Goal: Task Accomplishment & Management: Complete application form

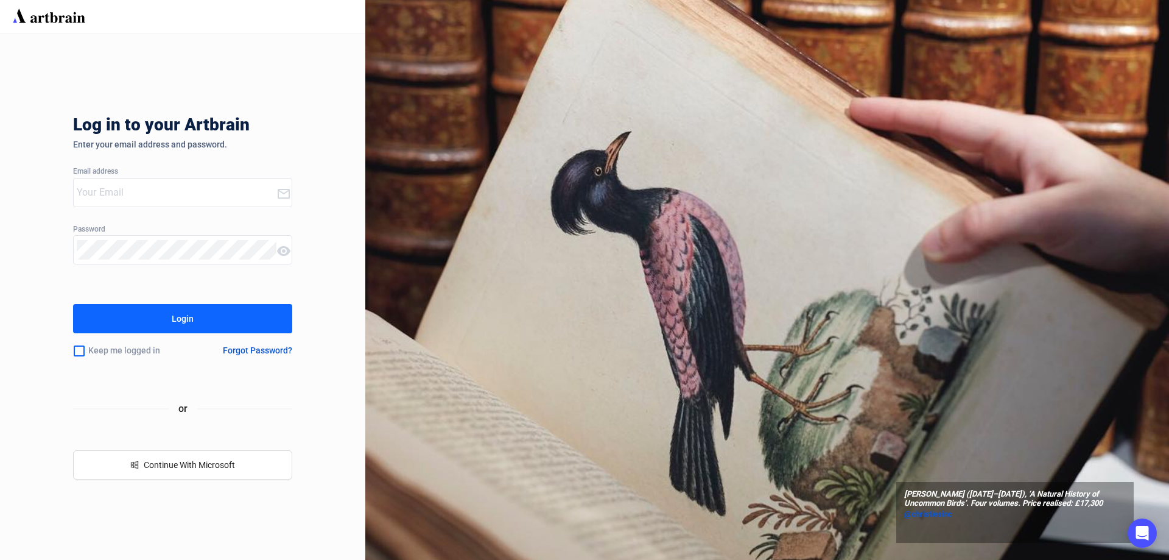
type input "[PERSON_NAME][EMAIL_ADDRESS][DOMAIN_NAME]"
click at [74, 346] on input "checkbox" at bounding box center [79, 351] width 12 height 26
checkbox input "true"
click at [112, 322] on button "Login" at bounding box center [182, 318] width 219 height 29
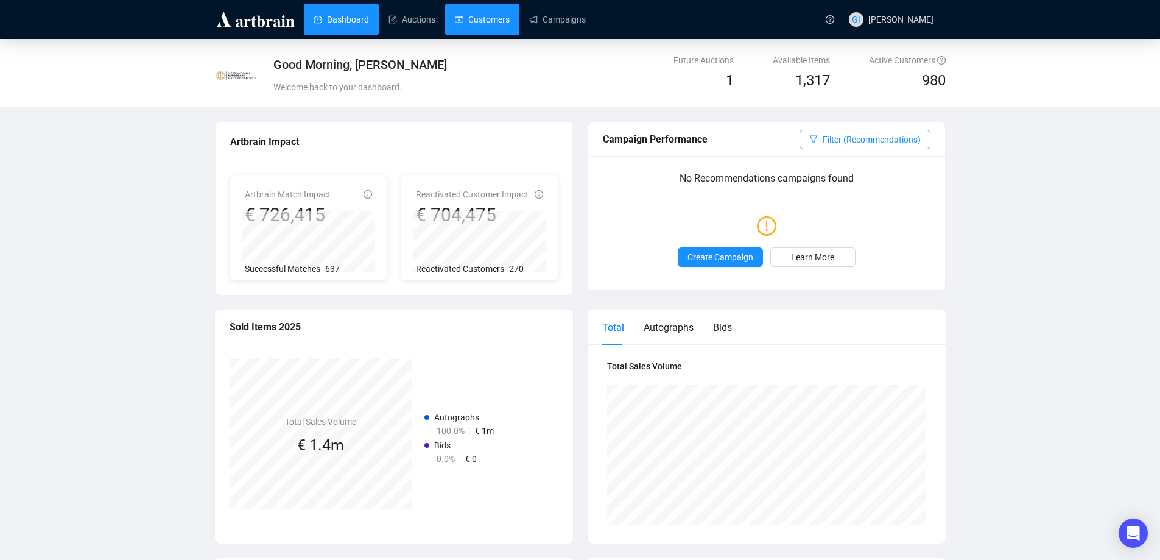
click at [466, 27] on link "Customers" at bounding box center [482, 20] width 55 height 32
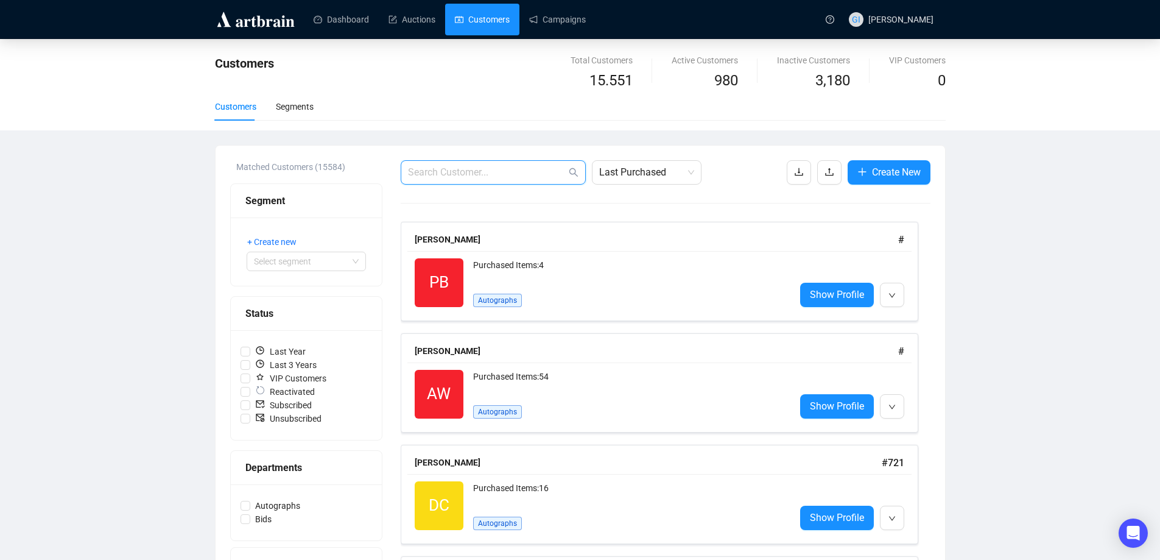
click at [542, 169] on input "text" at bounding box center [487, 172] width 158 height 15
paste input "[EMAIL_ADDRESS][DOMAIN_NAME]"
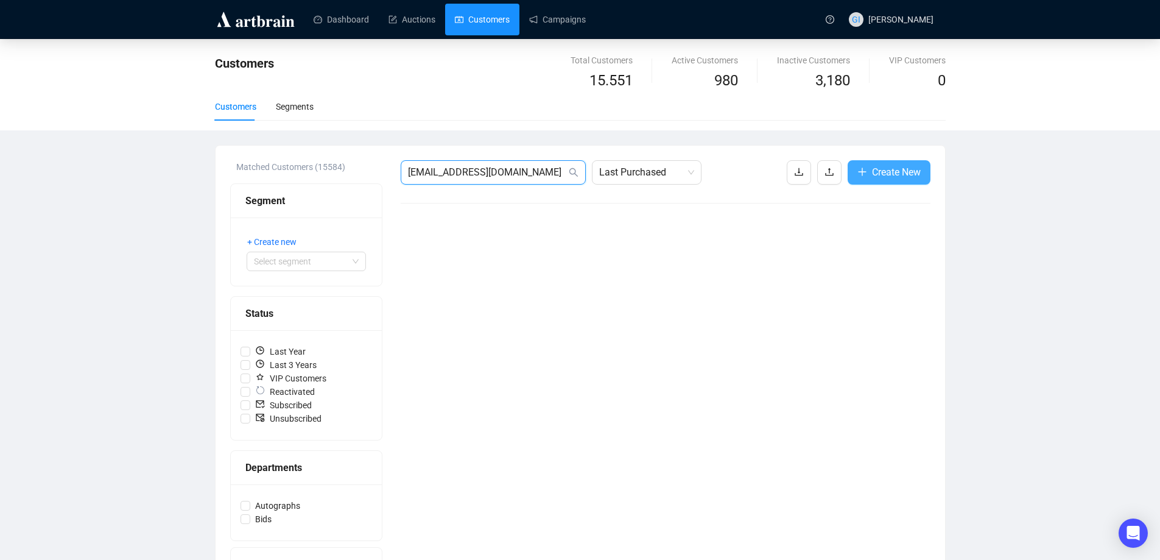
type input "[EMAIL_ADDRESS][DOMAIN_NAME]"
click at [920, 172] on span "Create New" at bounding box center [896, 171] width 49 height 15
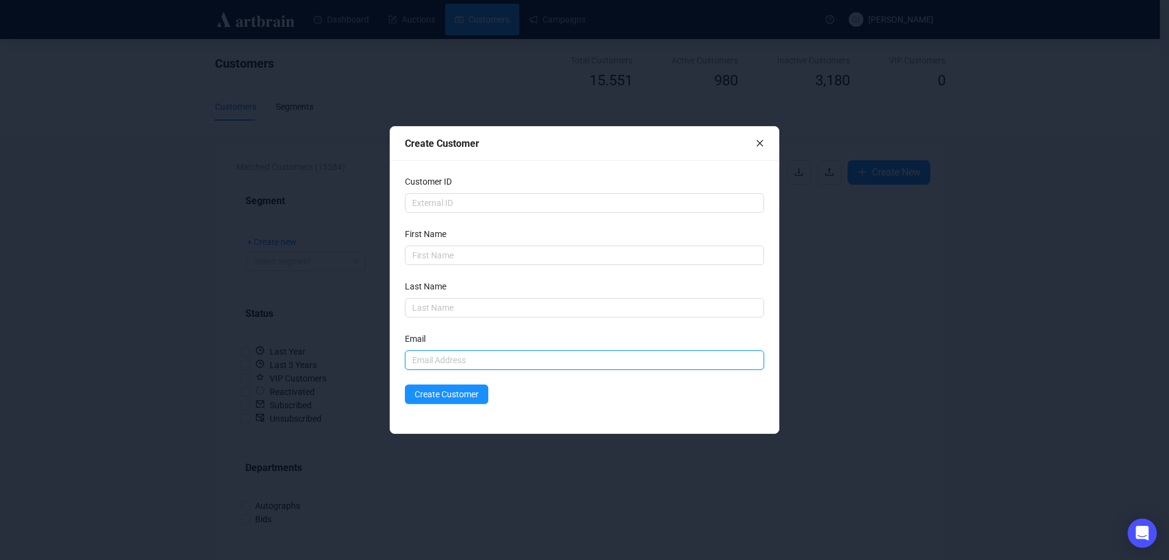
click at [498, 357] on input "text" at bounding box center [584, 359] width 359 height 19
paste input "[EMAIL_ADDRESS][DOMAIN_NAME]"
type input "[EMAIL_ADDRESS][DOMAIN_NAME]"
click at [460, 259] on input "text" at bounding box center [584, 254] width 359 height 19
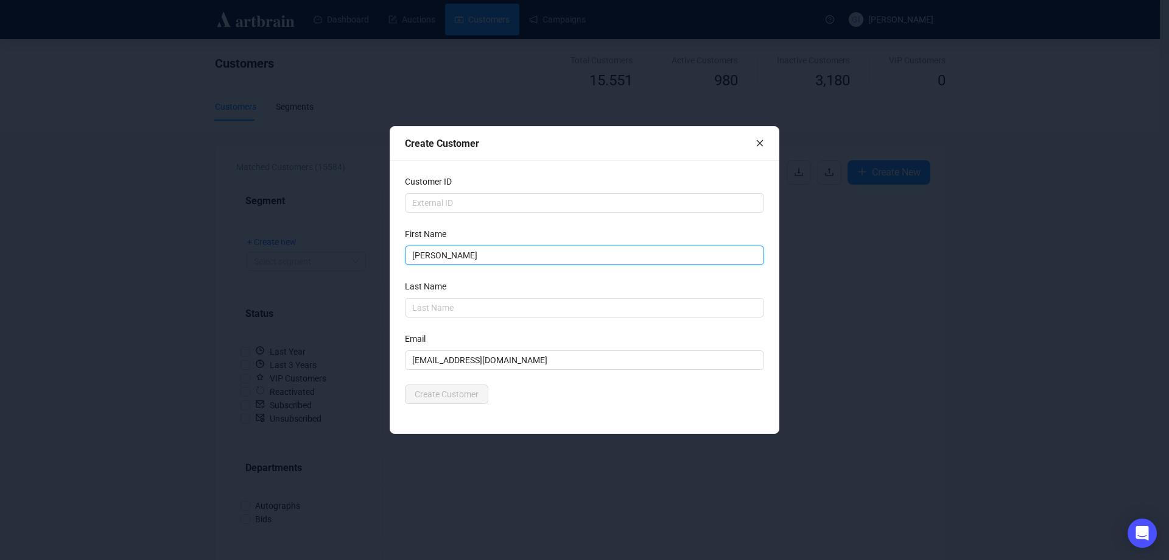
type input "[PERSON_NAME]"
type input "Ziff"
click at [529, 327] on form "Customer ID First Name [PERSON_NAME] Last Name Ziff Email [EMAIL_ADDRESS][DOMAI…" at bounding box center [584, 289] width 359 height 229
click at [466, 398] on span "Create Customer" at bounding box center [447, 393] width 64 height 13
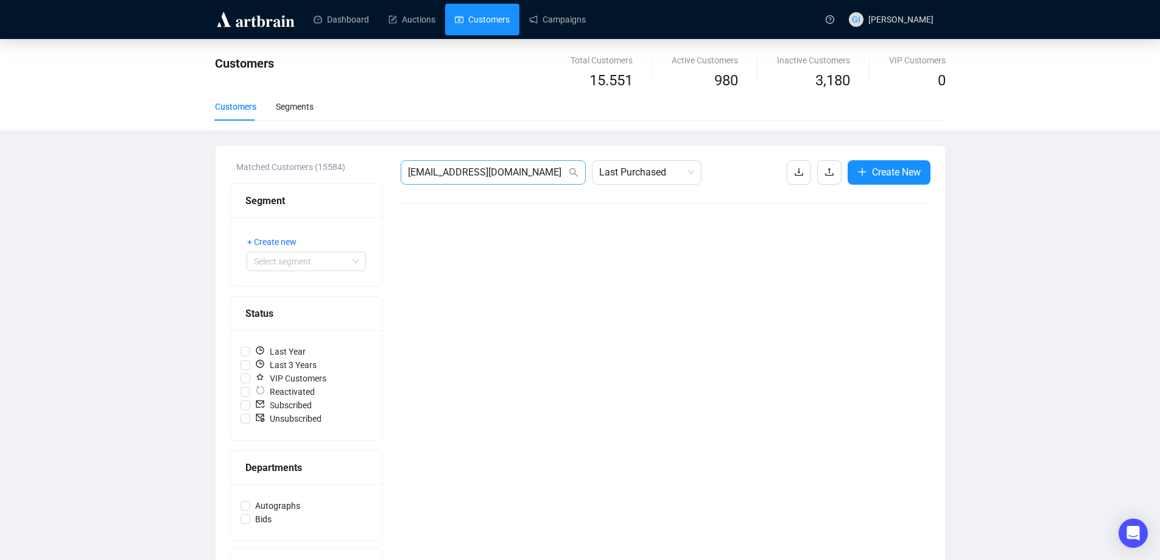
click at [511, 183] on span "[EMAIL_ADDRESS][DOMAIN_NAME]" at bounding box center [493, 172] width 185 height 24
type input "[EMAIL_ADDRESS][DOMAIN_NAME]"
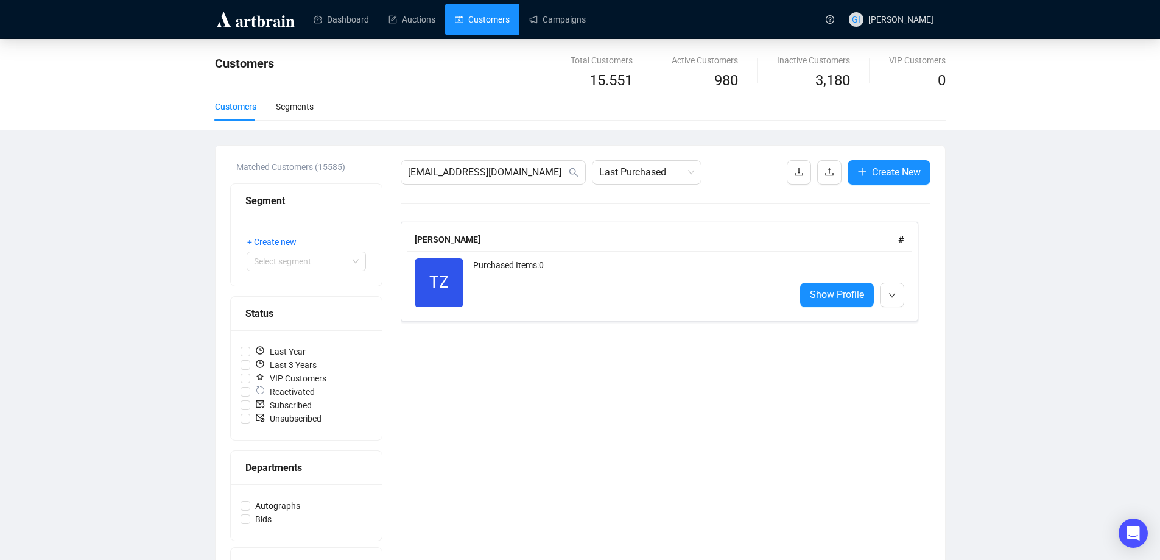
click at [815, 298] on span "Show Profile" at bounding box center [837, 294] width 54 height 15
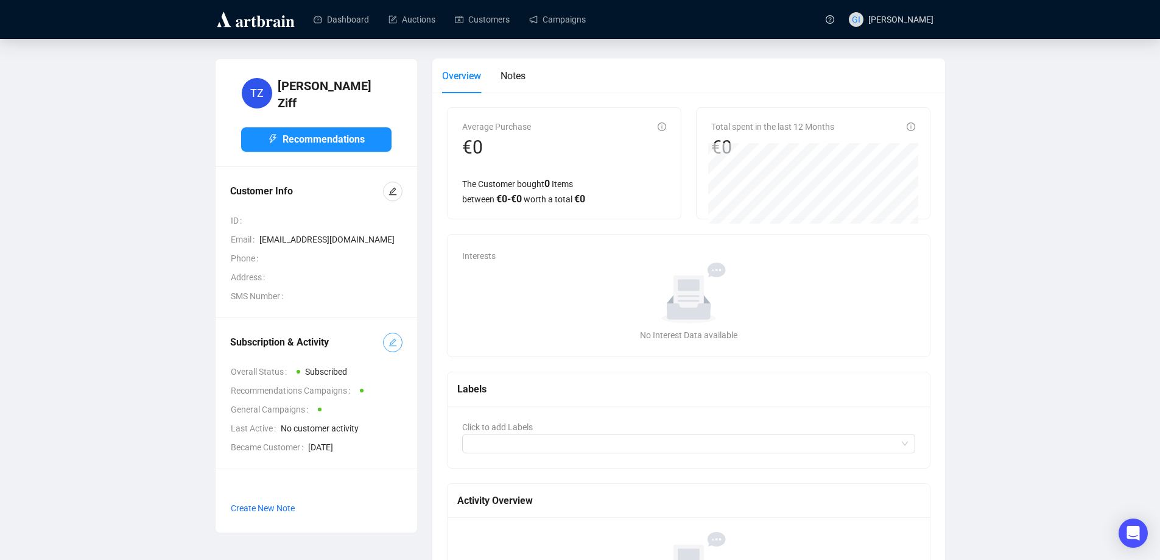
click at [398, 339] on button "button" at bounding box center [392, 341] width 19 height 19
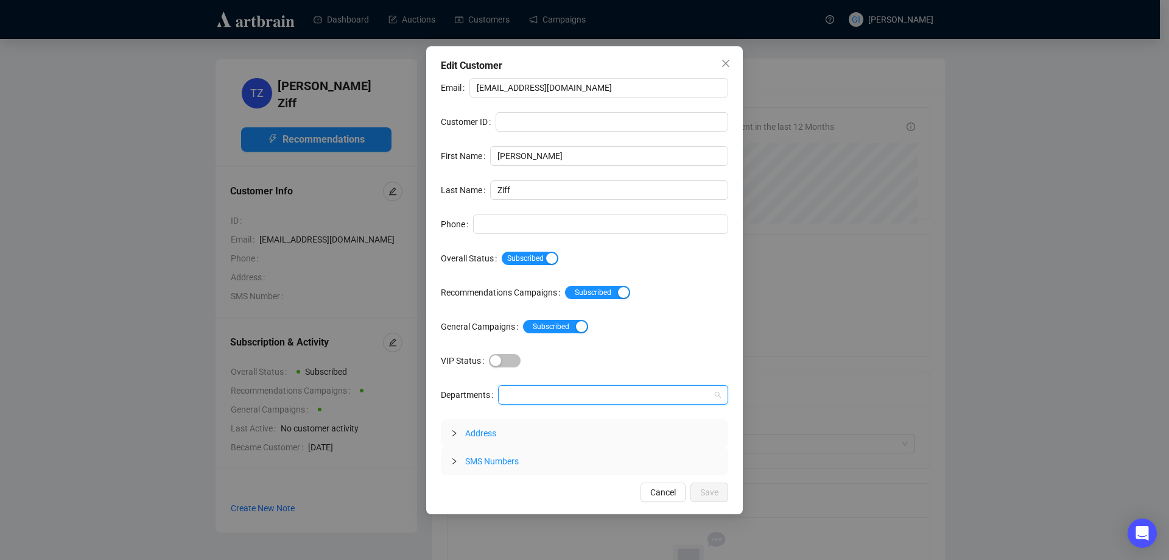
click at [507, 401] on input "Departments" at bounding box center [506, 394] width 2 height 15
click at [529, 412] on div "Autographs" at bounding box center [613, 418] width 226 height 19
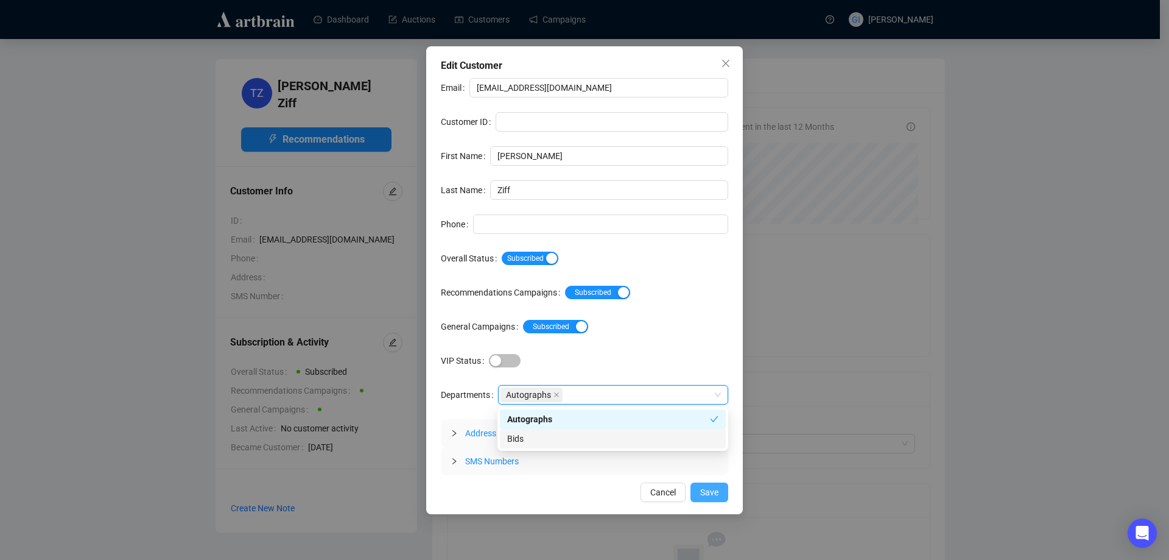
click at [721, 496] on button "Save" at bounding box center [710, 491] width 38 height 19
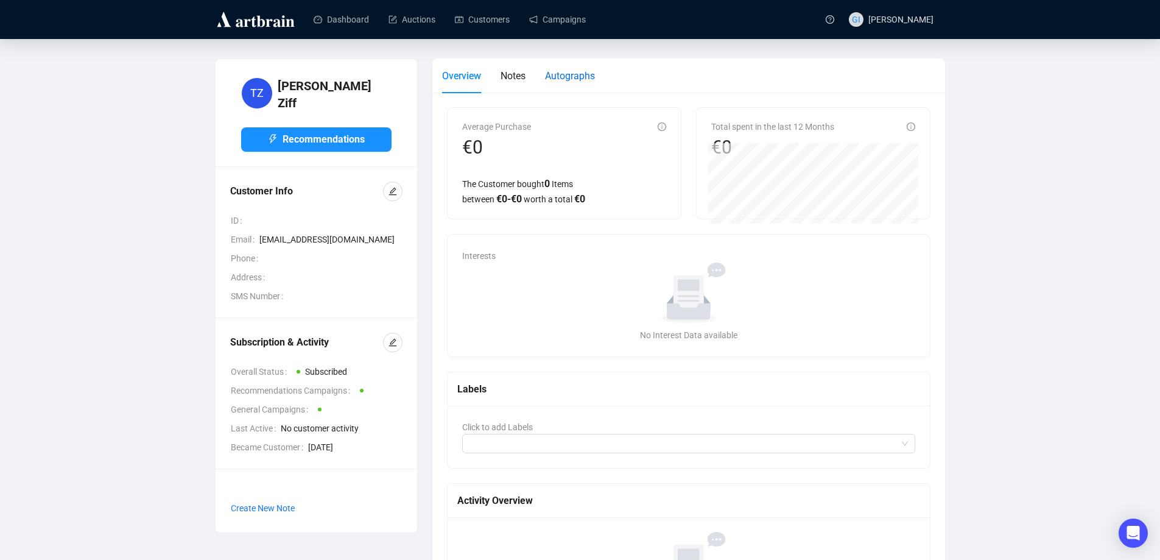
click at [564, 82] on div "Autographs" at bounding box center [570, 75] width 50 height 15
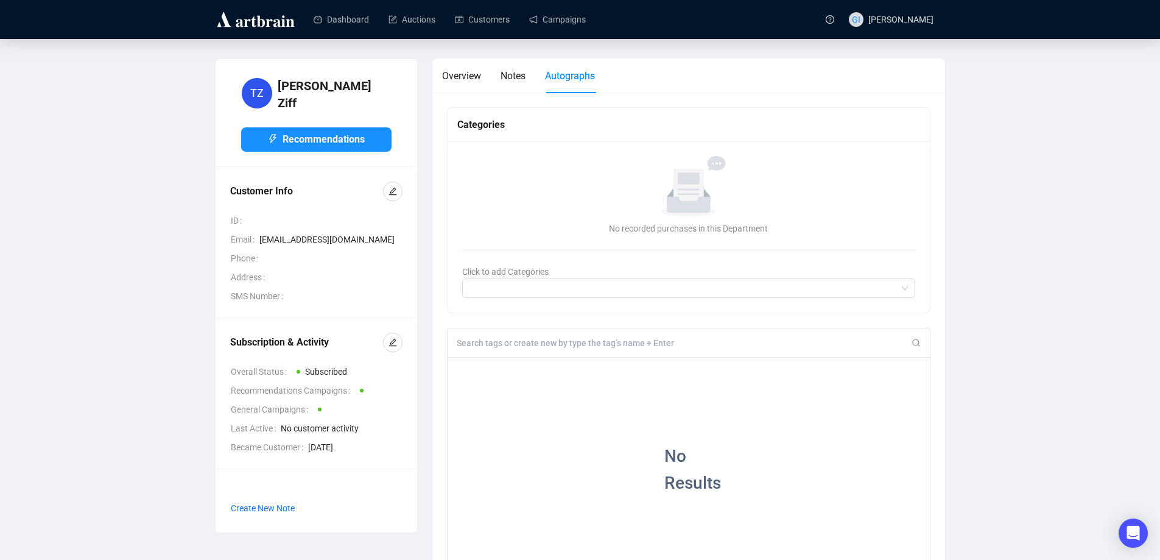
click at [526, 351] on div at bounding box center [689, 342] width 483 height 29
click at [522, 342] on input at bounding box center [684, 342] width 455 height 11
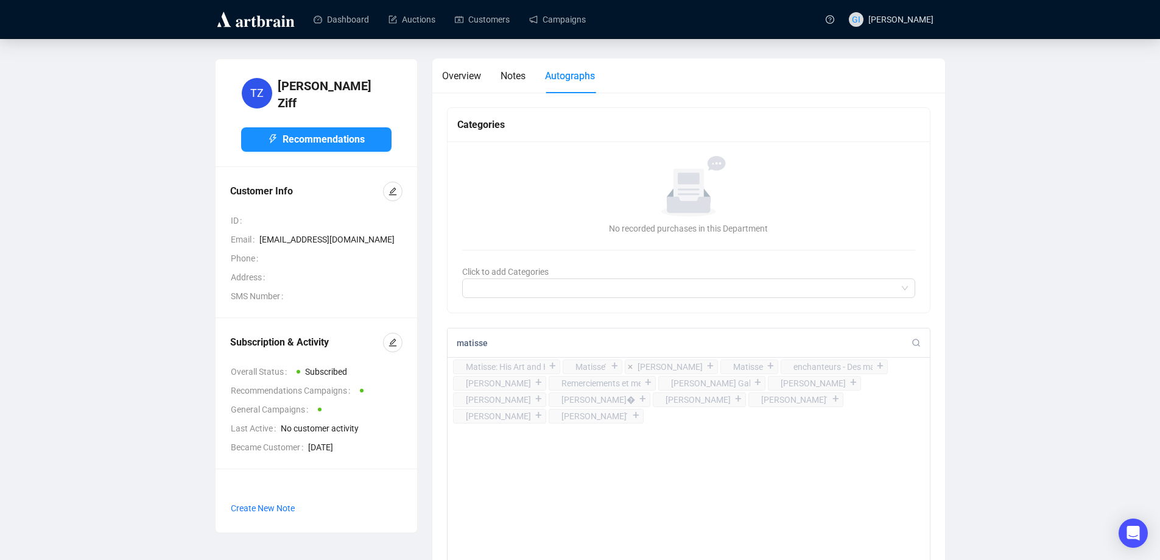
type input "matisse"
click at [706, 367] on div "+" at bounding box center [710, 366] width 13 height 12
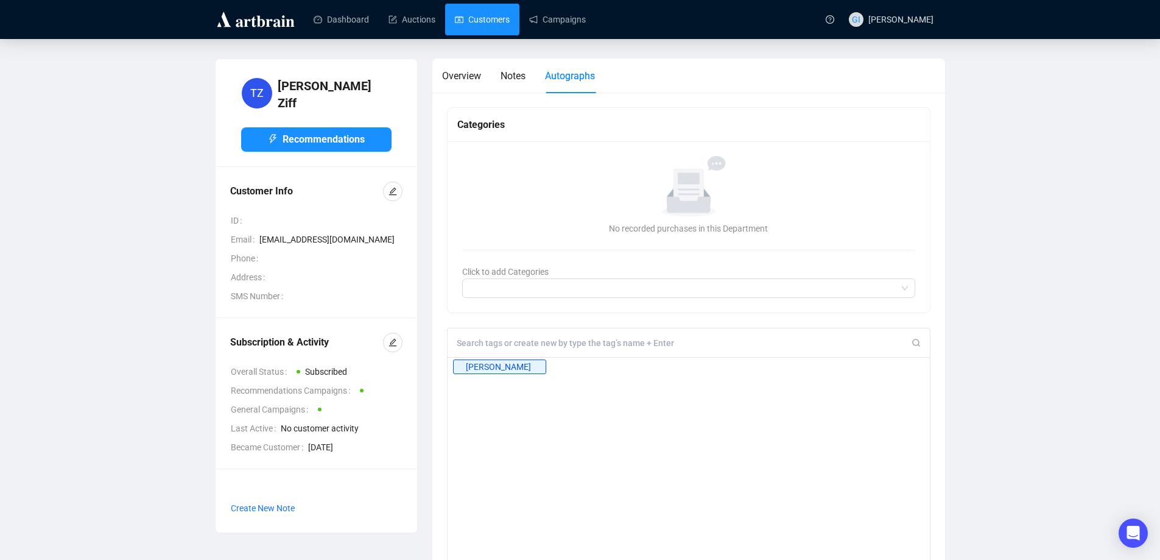
click at [492, 28] on link "Customers" at bounding box center [482, 20] width 55 height 32
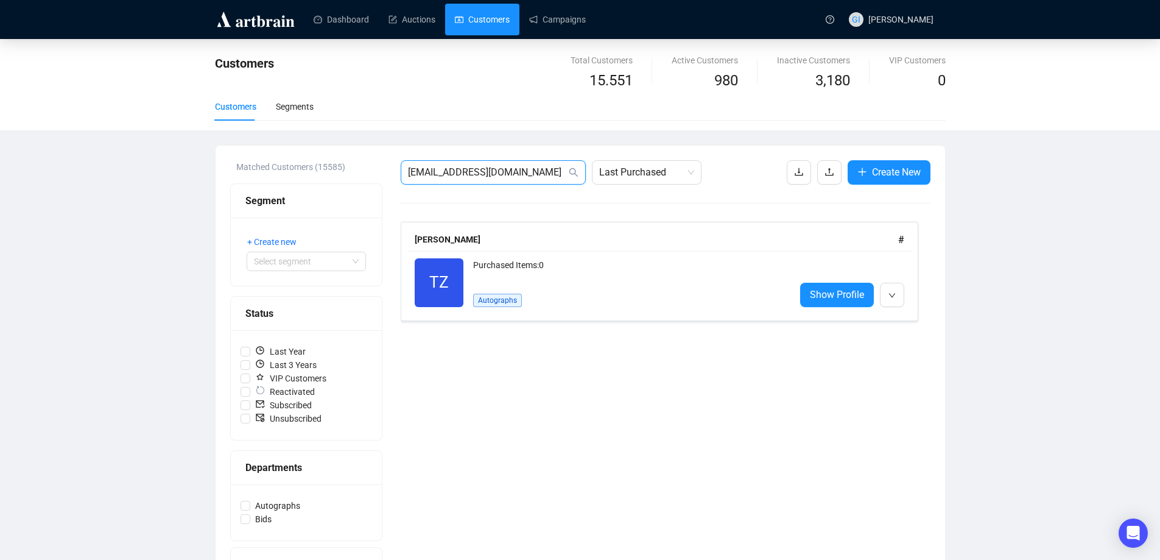
click at [500, 170] on input "[EMAIL_ADDRESS][DOMAIN_NAME]" at bounding box center [487, 172] width 158 height 15
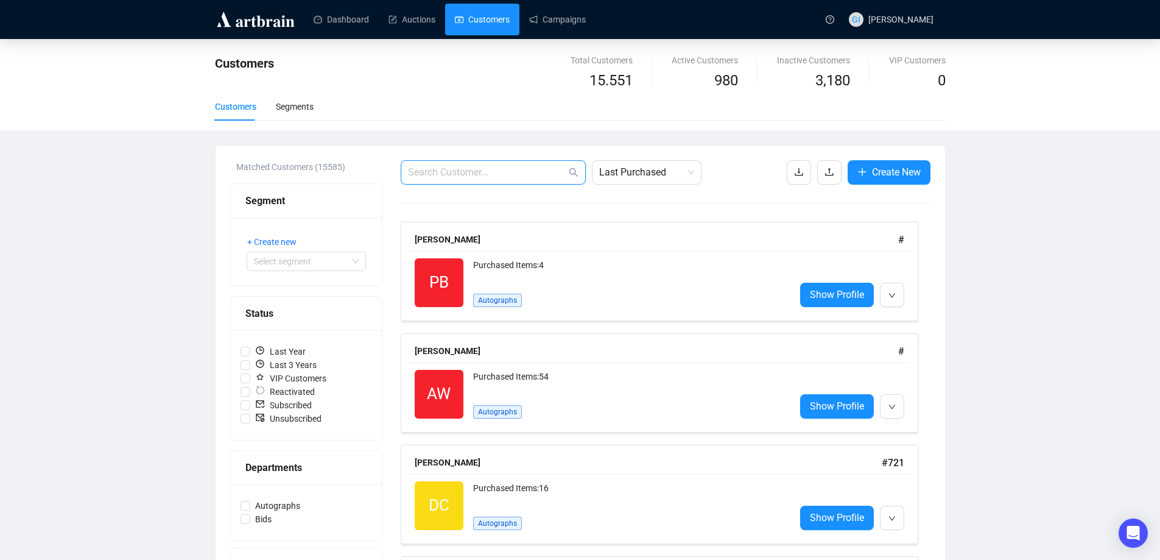
click at [486, 175] on input "text" at bounding box center [487, 172] width 158 height 15
paste input "[EMAIL_ADDRESS][DOMAIN_NAME]"
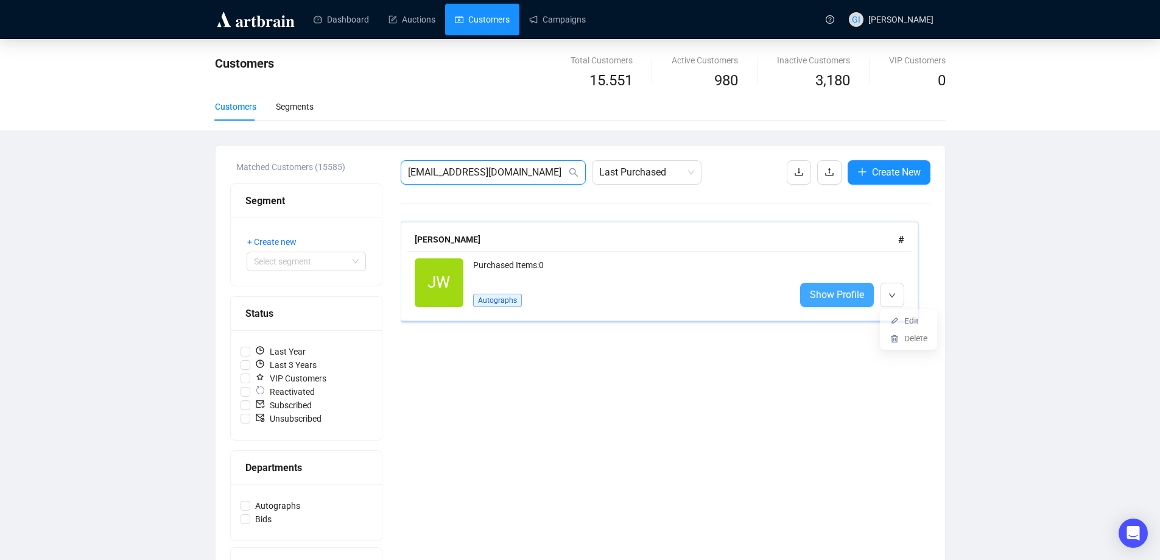
type input "[EMAIL_ADDRESS][DOMAIN_NAME]"
click at [838, 297] on span "Show Profile" at bounding box center [837, 294] width 54 height 15
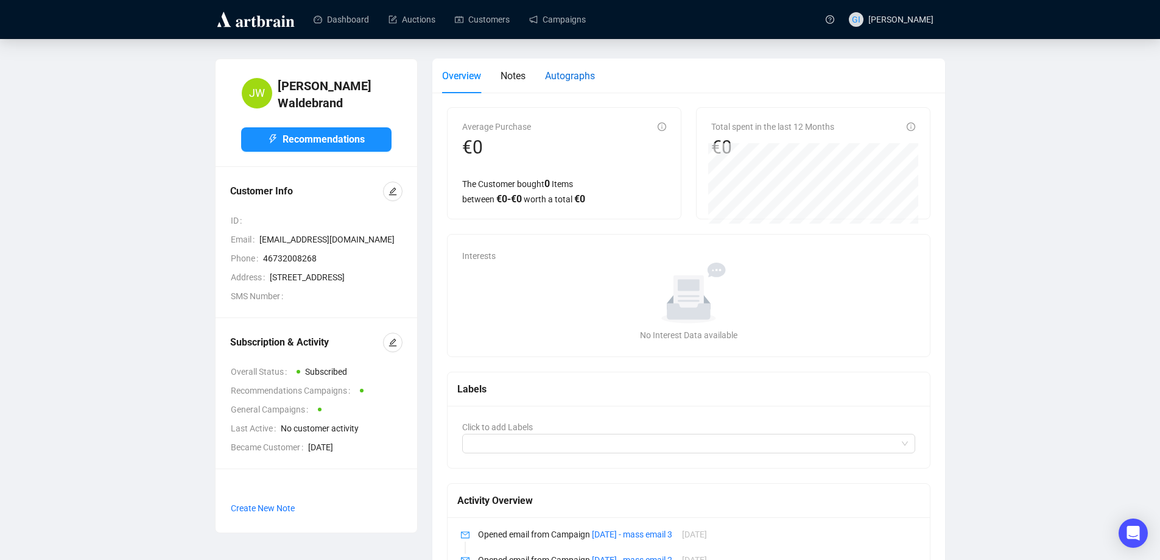
click at [556, 72] on span "Autographs" at bounding box center [570, 76] width 50 height 12
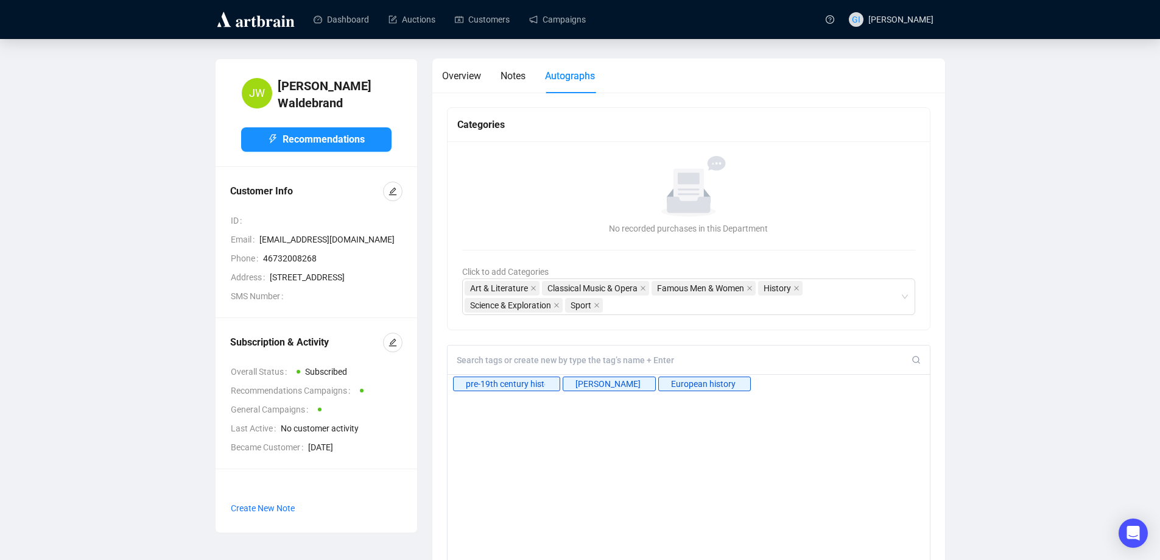
click at [535, 358] on input at bounding box center [684, 359] width 455 height 11
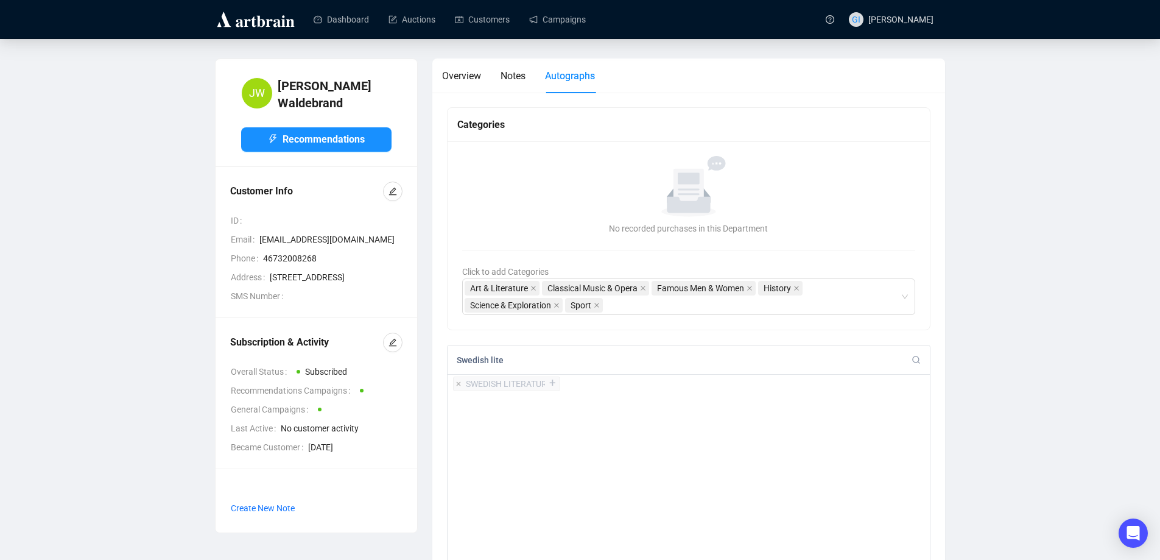
type input "Swedish lite"
click at [552, 381] on div "+" at bounding box center [552, 383] width 13 height 12
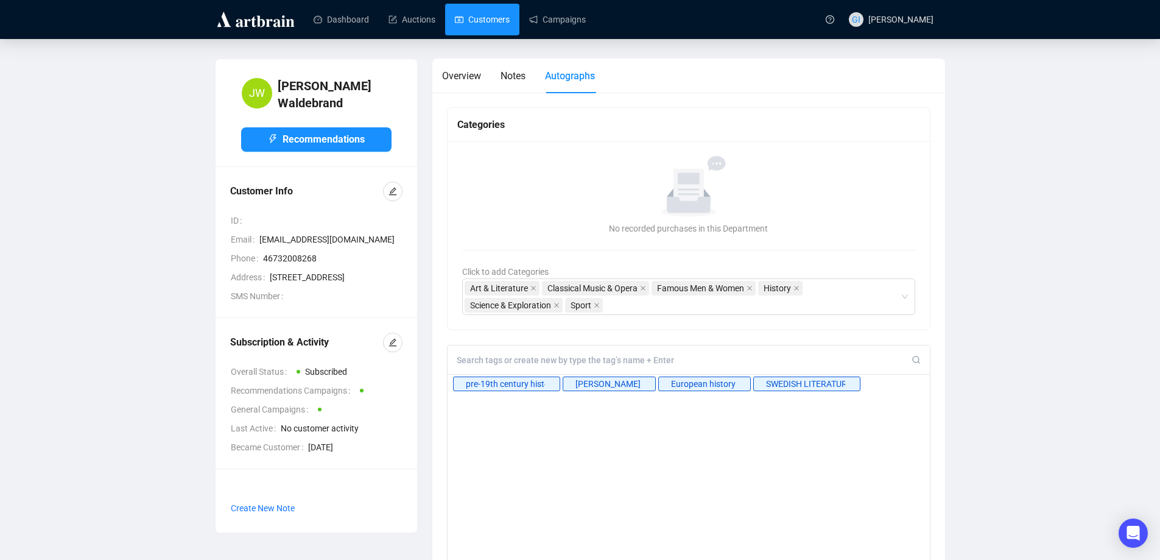
click at [475, 24] on link "Customers" at bounding box center [482, 20] width 55 height 32
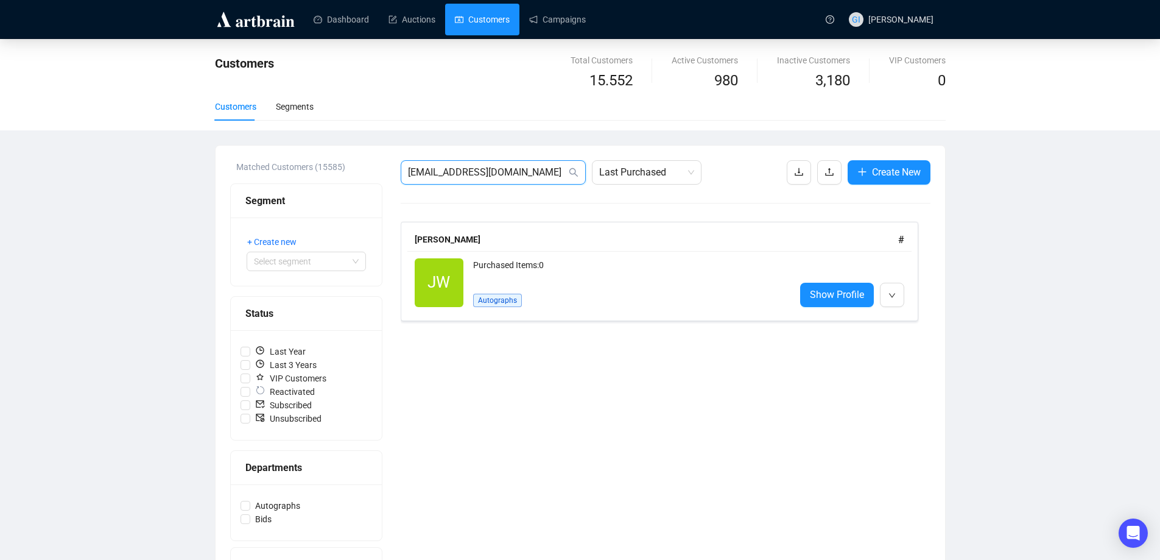
click at [502, 174] on input "[EMAIL_ADDRESS][DOMAIN_NAME]" at bounding box center [487, 172] width 158 height 15
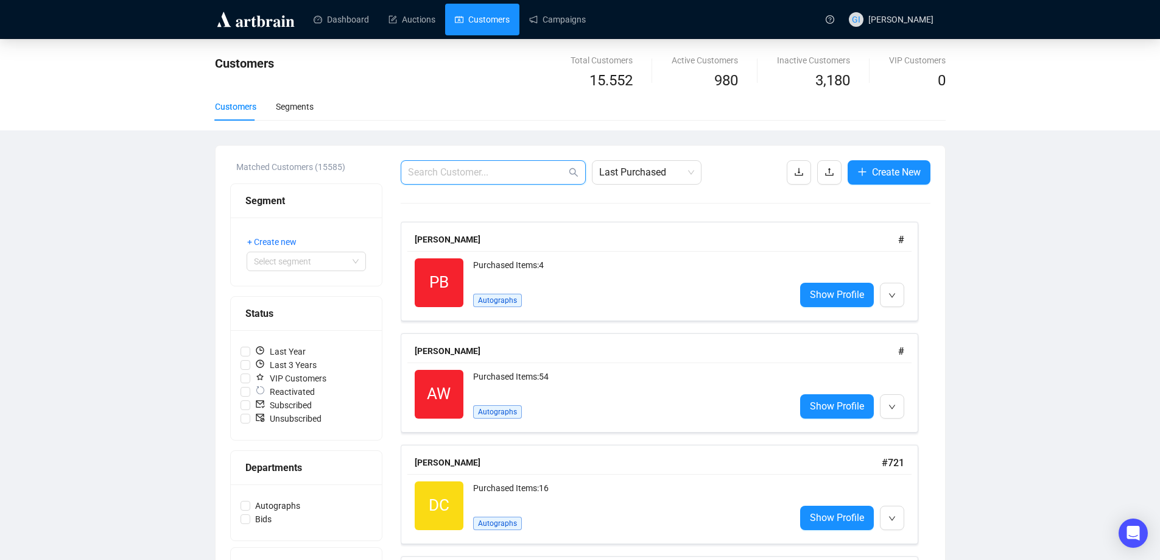
click at [544, 174] on input "text" at bounding box center [487, 172] width 158 height 15
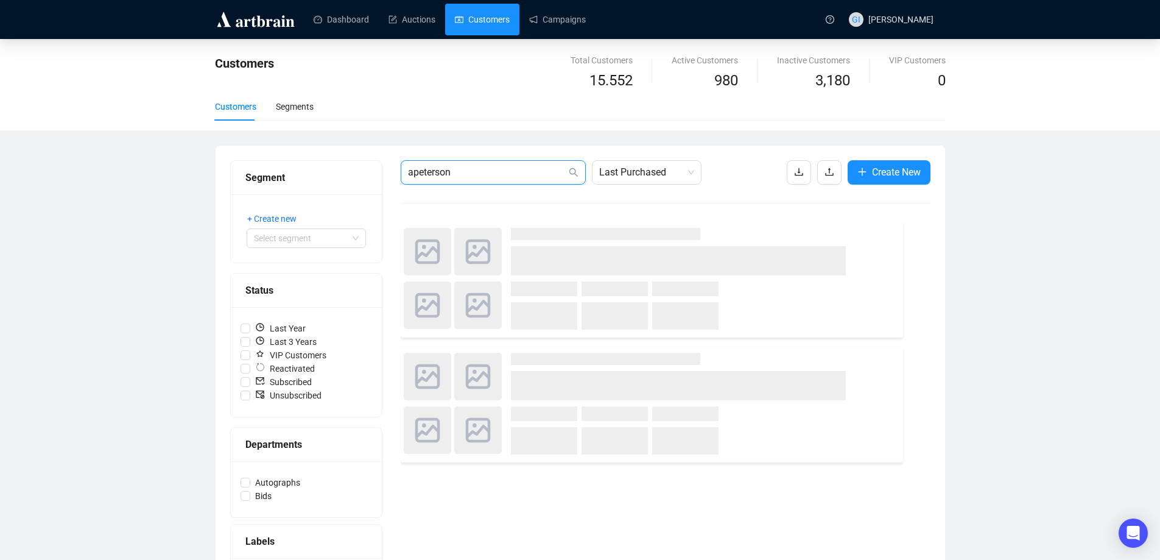
type input "[PERSON_NAME]"
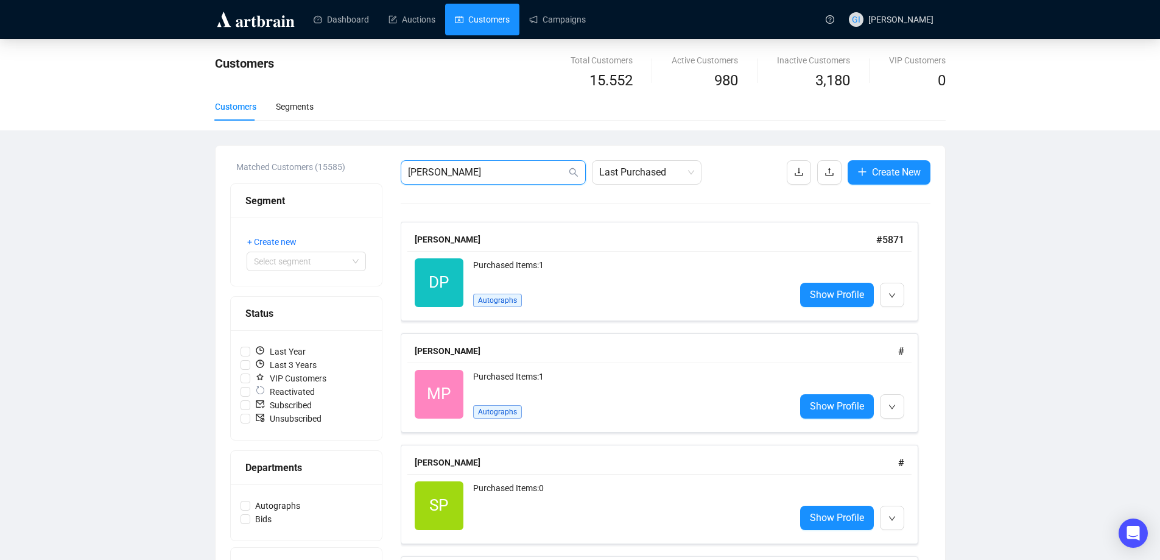
drag, startPoint x: 511, startPoint y: 174, endPoint x: 305, endPoint y: 167, distance: 205.9
click at [305, 167] on div "Matched Customers (15585) Segment + Create new Select segment Status Last Year …" at bounding box center [580, 413] width 700 height 507
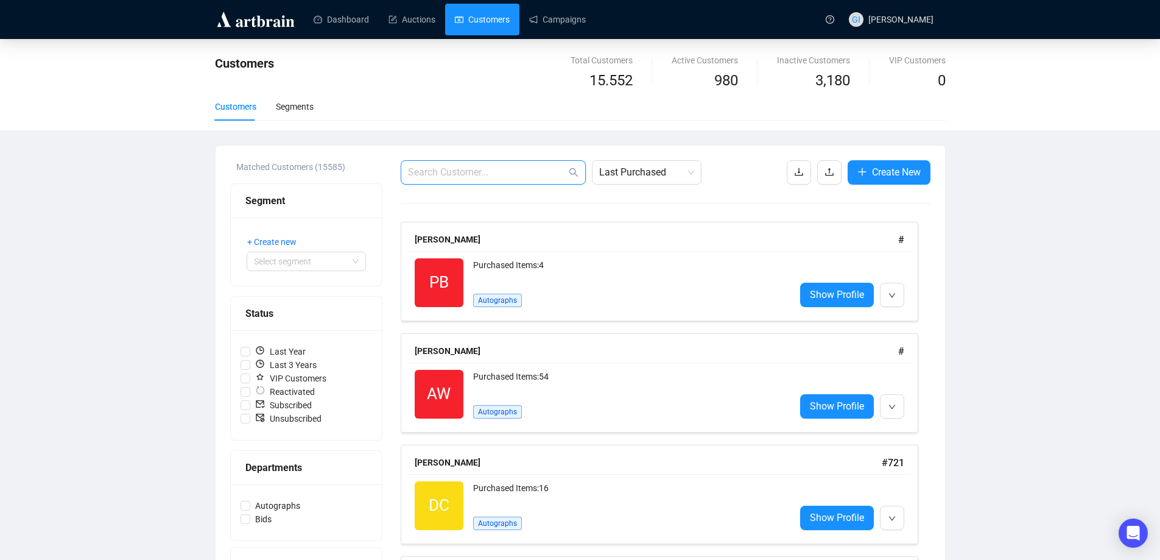
click at [526, 170] on input "text" at bounding box center [487, 172] width 158 height 15
paste input "[EMAIL_ADDRESS][DOMAIN_NAME]"
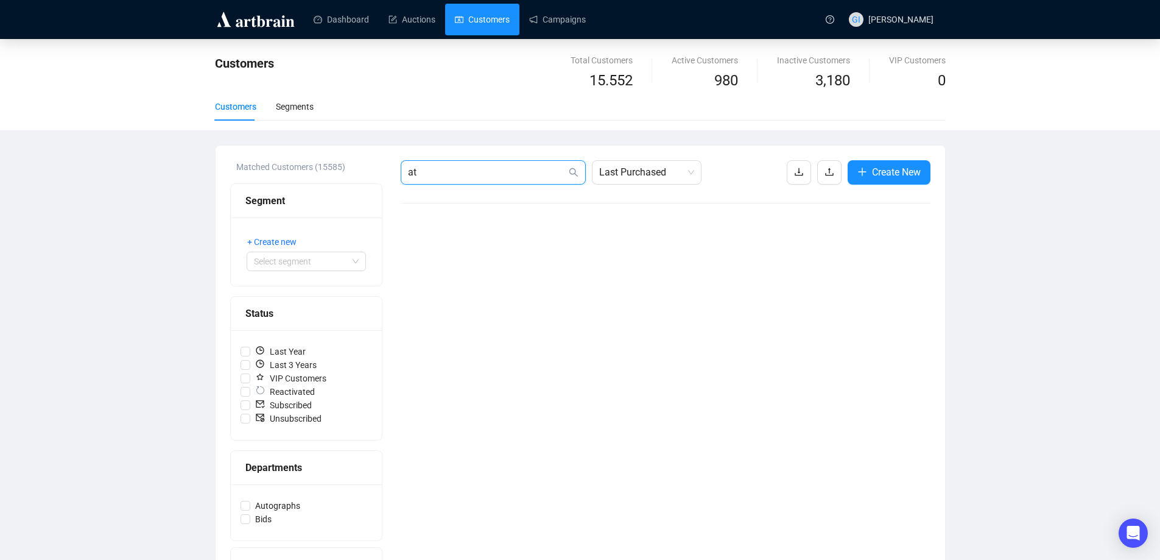
type input "a"
